Goal: Find contact information: Find contact information

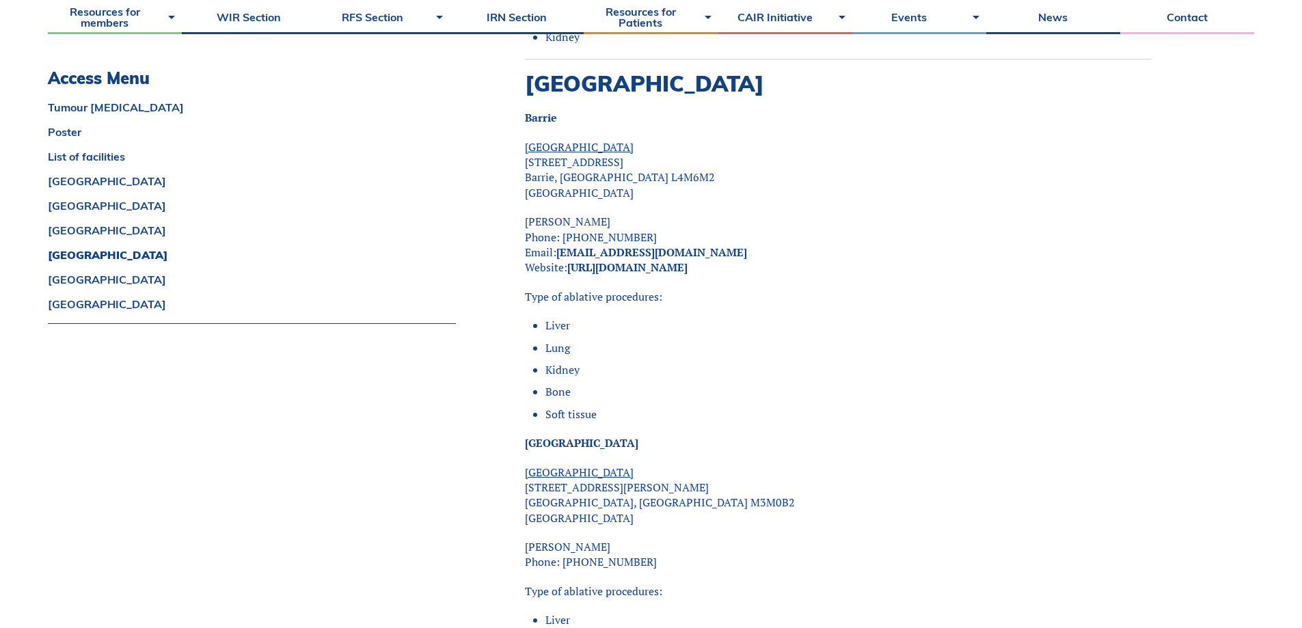
scroll to position [2871, 0]
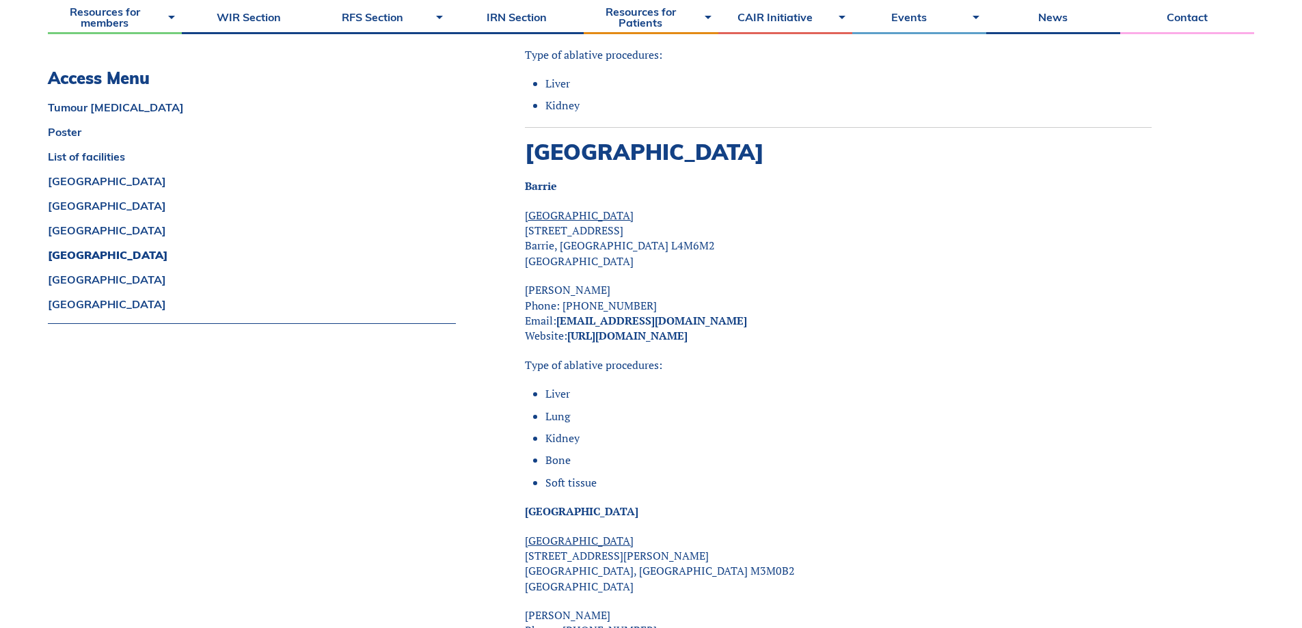
click at [784, 318] on p "[PERSON_NAME] Phone: [PHONE_NUMBER] Email: [EMAIL_ADDRESS][DOMAIN_NAME] Website…" at bounding box center [838, 313] width 627 height 62
click at [703, 286] on p "[PERSON_NAME] Phone: [PHONE_NUMBER] Email: [EMAIL_ADDRESS][DOMAIN_NAME] Website…" at bounding box center [838, 313] width 627 height 62
drag, startPoint x: 656, startPoint y: 304, endPoint x: 559, endPoint y: 310, distance: 98.0
click at [559, 310] on p "[PERSON_NAME] Phone: [PHONE_NUMBER] Email: [EMAIL_ADDRESS][DOMAIN_NAME] Website…" at bounding box center [838, 313] width 627 height 62
copy link "[EMAIL_ADDRESS][DOMAIN_NAME]"
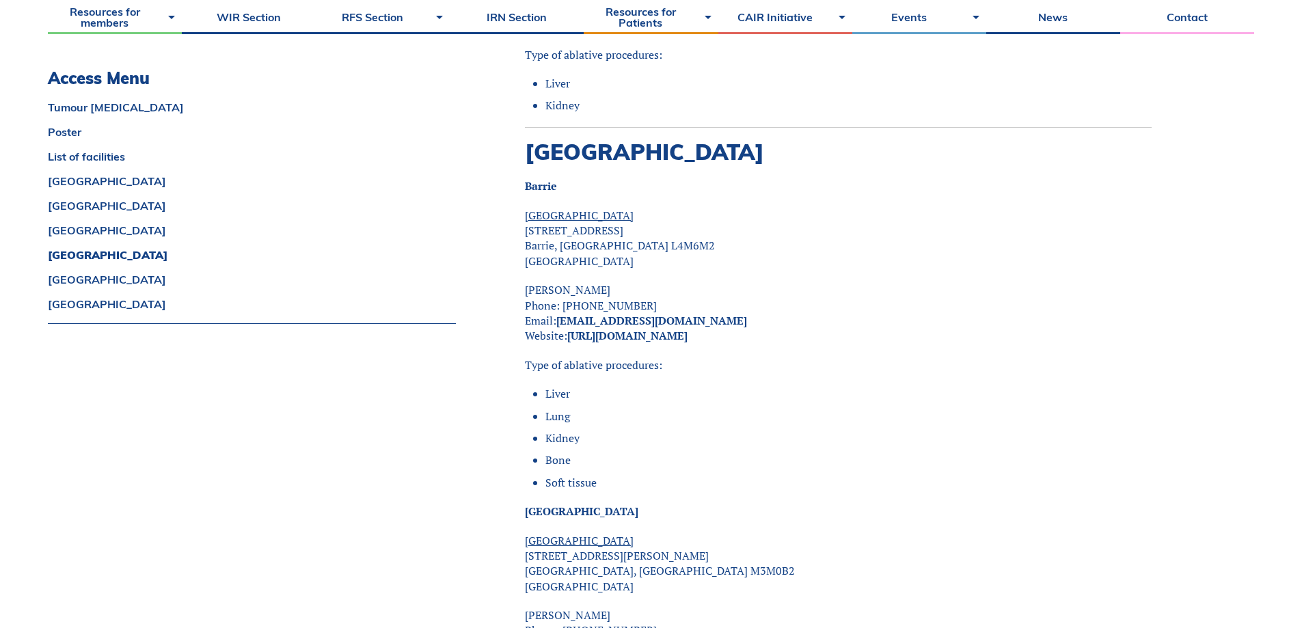
drag, startPoint x: 943, startPoint y: 343, endPoint x: 1249, endPoint y: 327, distance: 306.7
click at [954, 339] on div "Tumour [MEDICAL_DATA] Minimally Invasive [MEDICAL_DATA] Treatment Alternative W…" at bounding box center [838, 9] width 627 height 4922
click at [730, 365] on div "Tumour [MEDICAL_DATA] Minimally Invasive [MEDICAL_DATA] Treatment Alternative W…" at bounding box center [838, 9] width 627 height 4922
click at [820, 331] on div "Tumour [MEDICAL_DATA] Minimally Invasive [MEDICAL_DATA] Treatment Alternative W…" at bounding box center [838, 9] width 627 height 4922
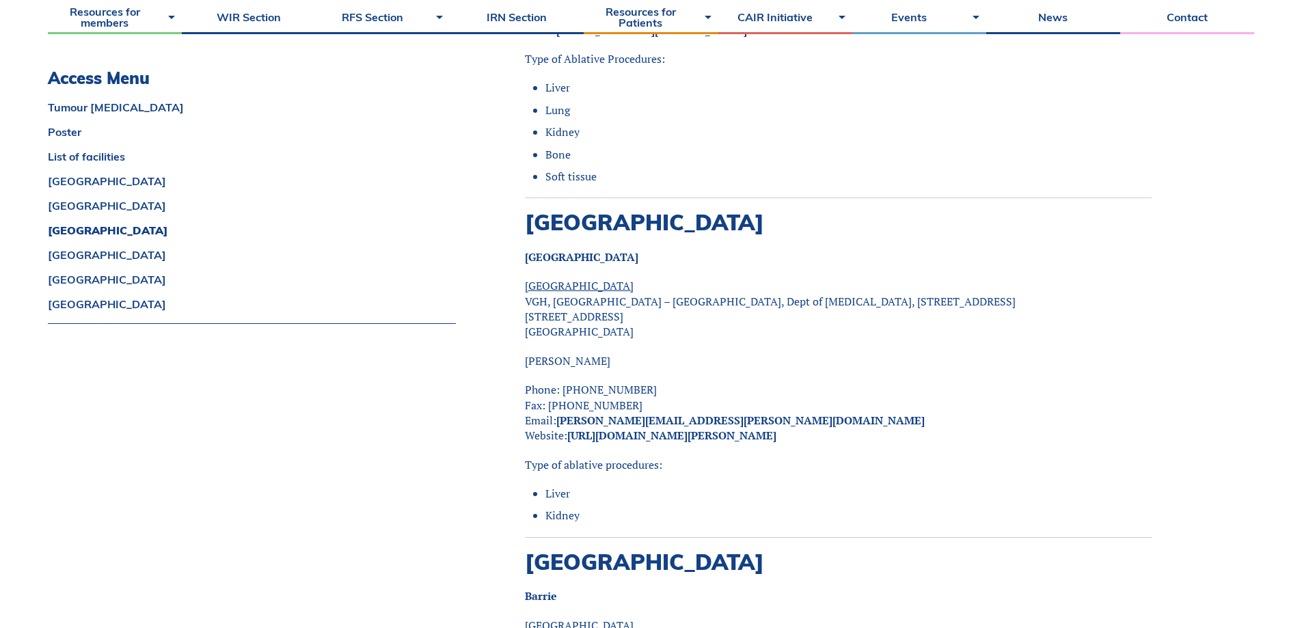
scroll to position [2803, 0]
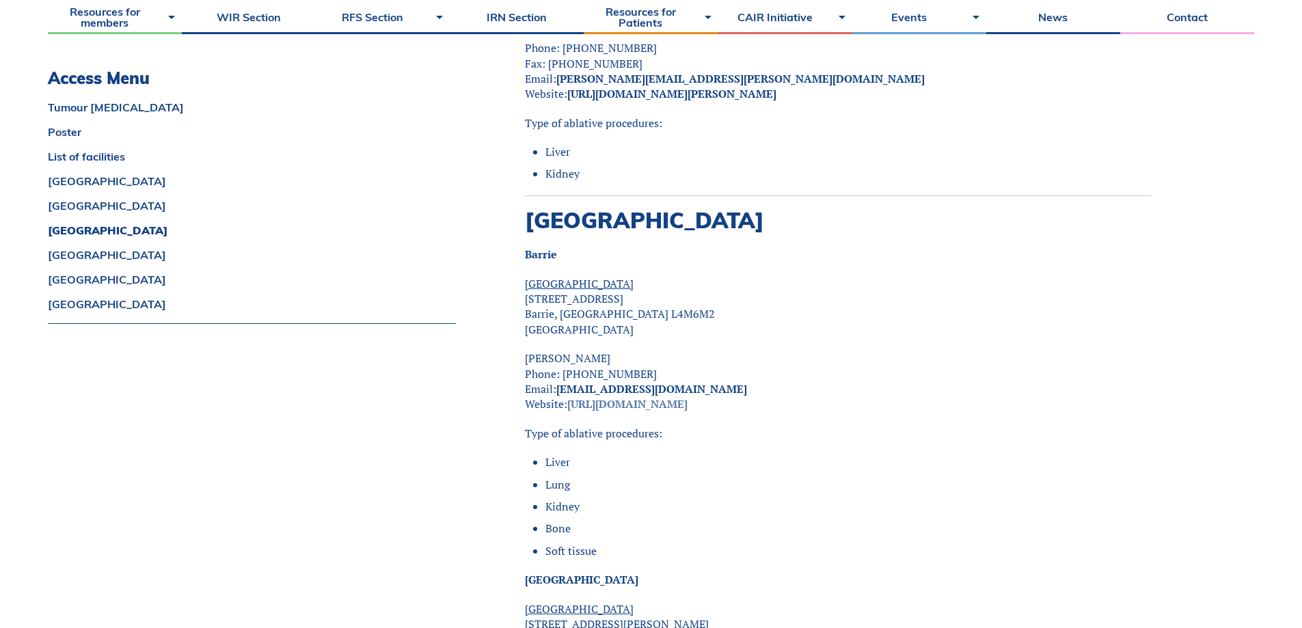
click at [657, 397] on link "[URL][DOMAIN_NAME]" at bounding box center [627, 404] width 120 height 15
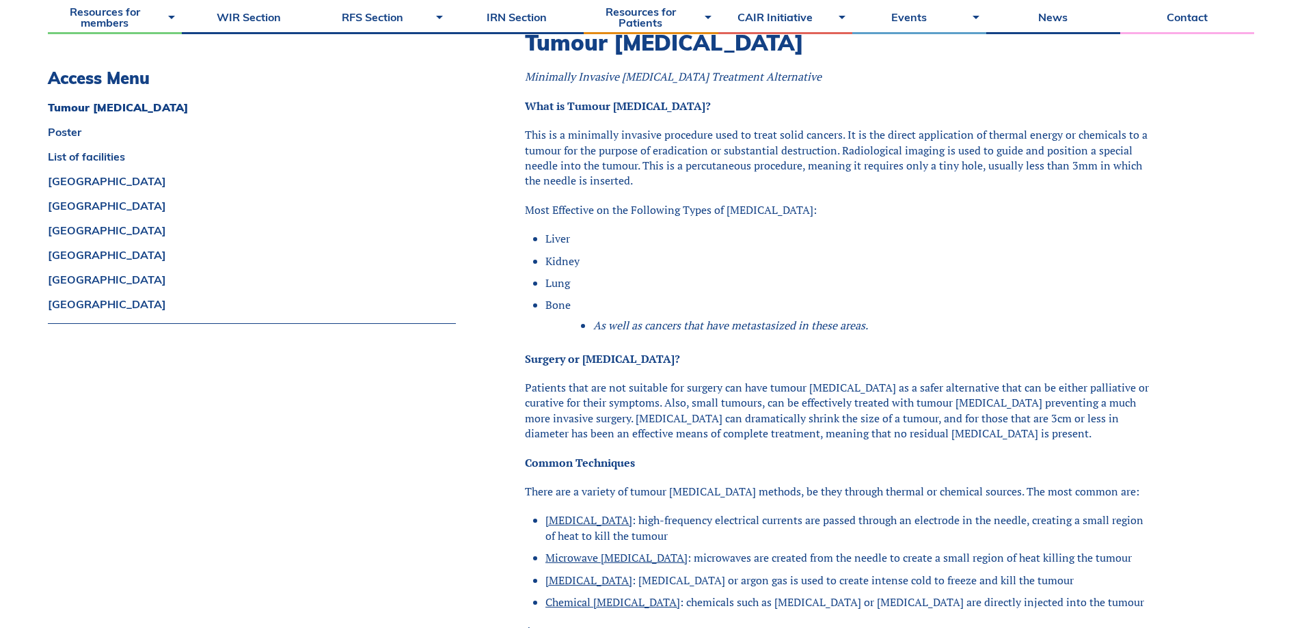
scroll to position [547, 0]
